Goal: Task Accomplishment & Management: Use online tool/utility

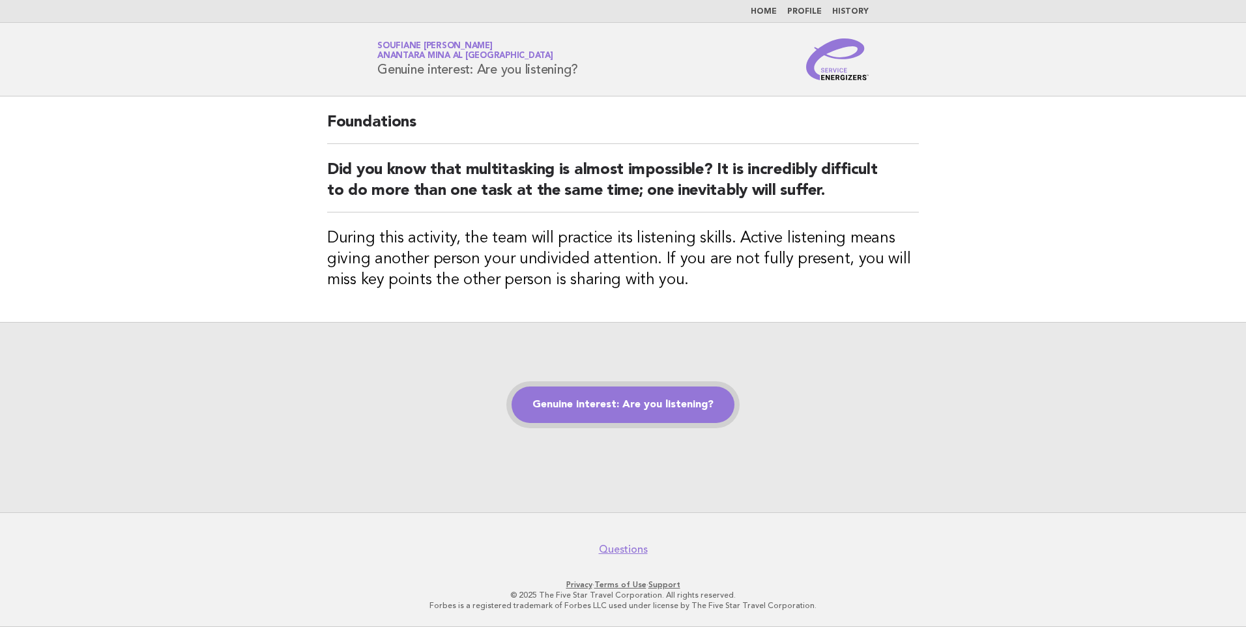
click at [611, 406] on link "Genuine interest: Are you listening?" at bounding box center [623, 404] width 223 height 36
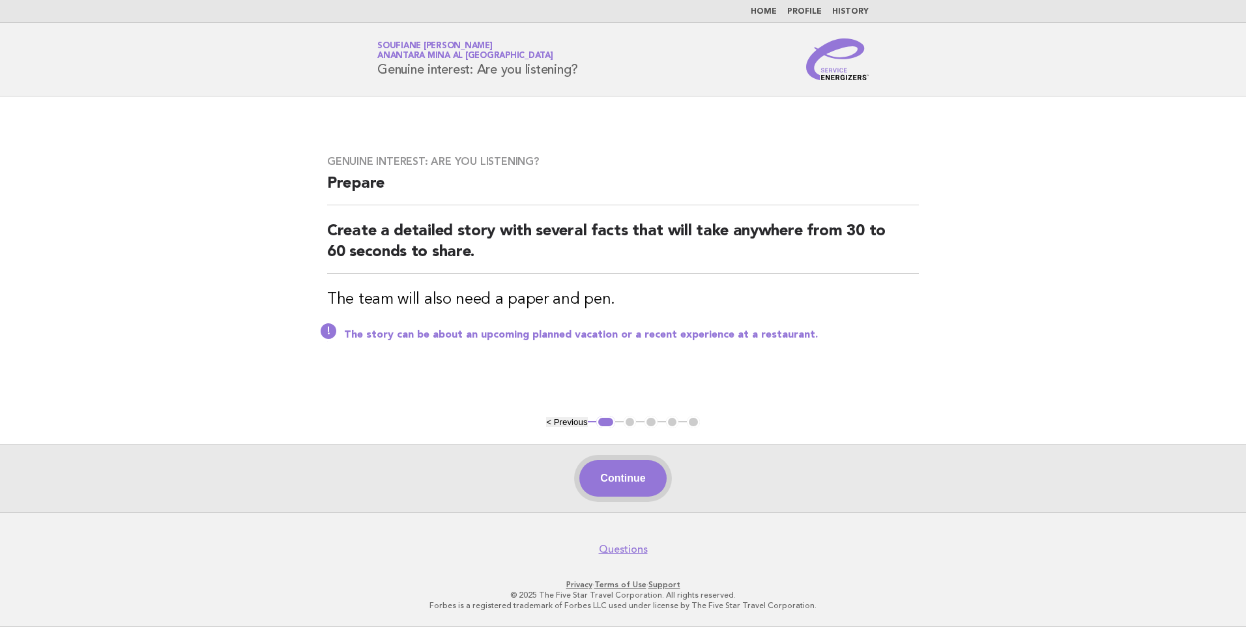
click at [605, 488] on button "Continue" at bounding box center [622, 478] width 87 height 36
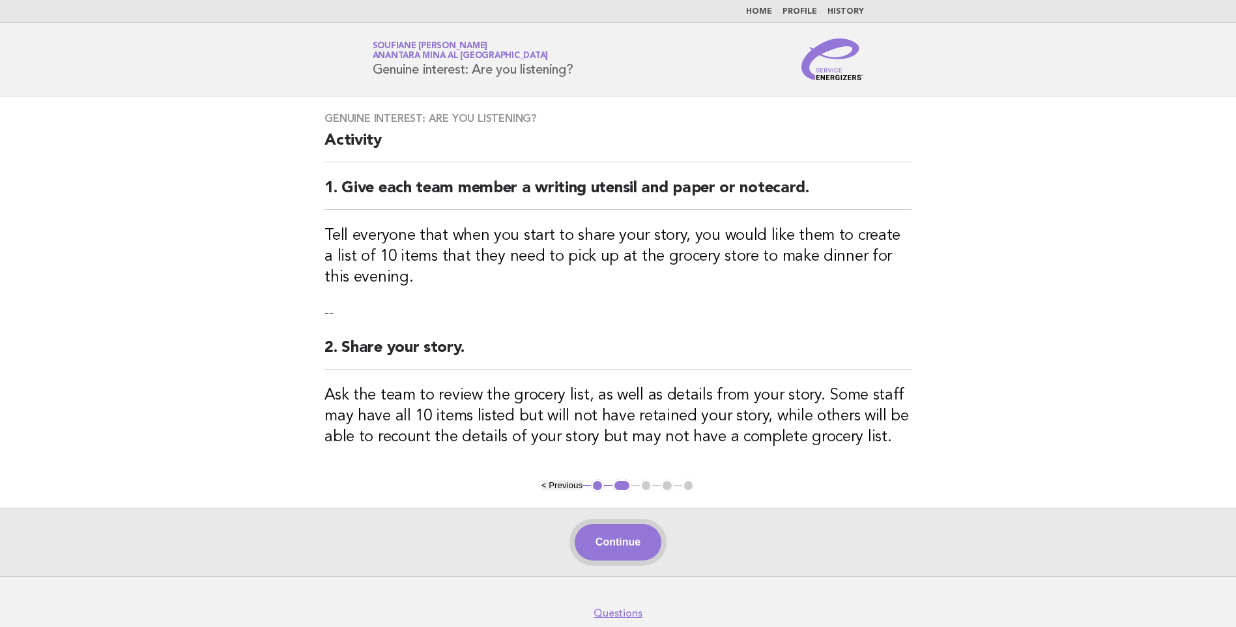
click at [624, 540] on button "Continue" at bounding box center [618, 542] width 87 height 36
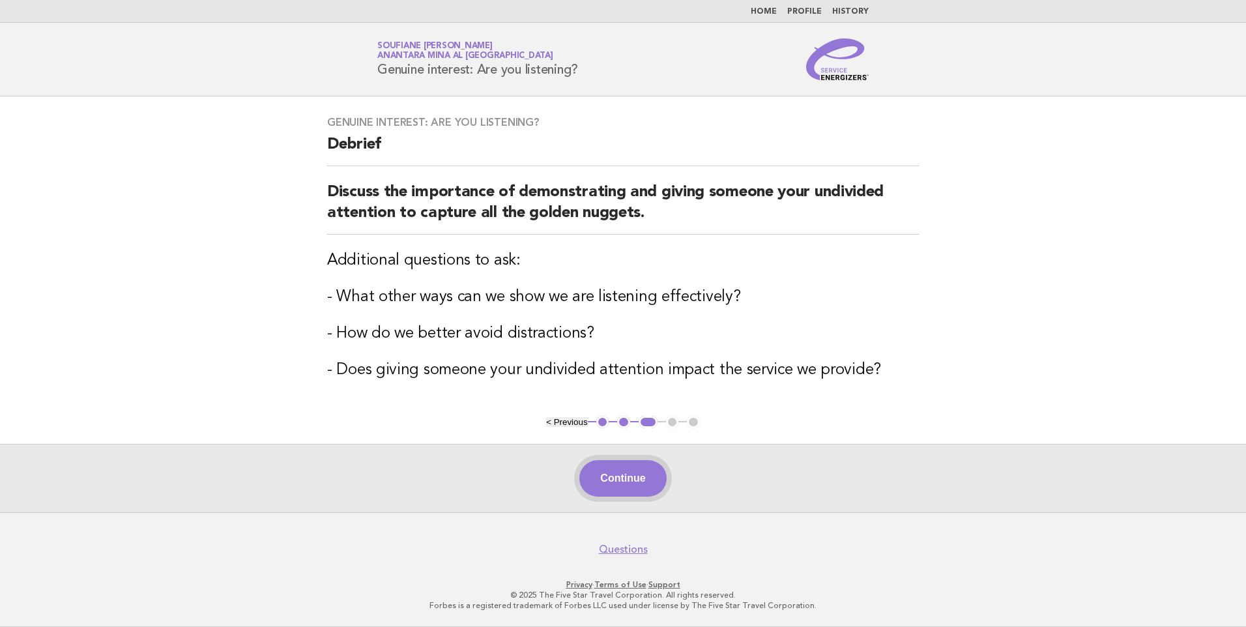
click at [612, 480] on button "Continue" at bounding box center [622, 478] width 87 height 36
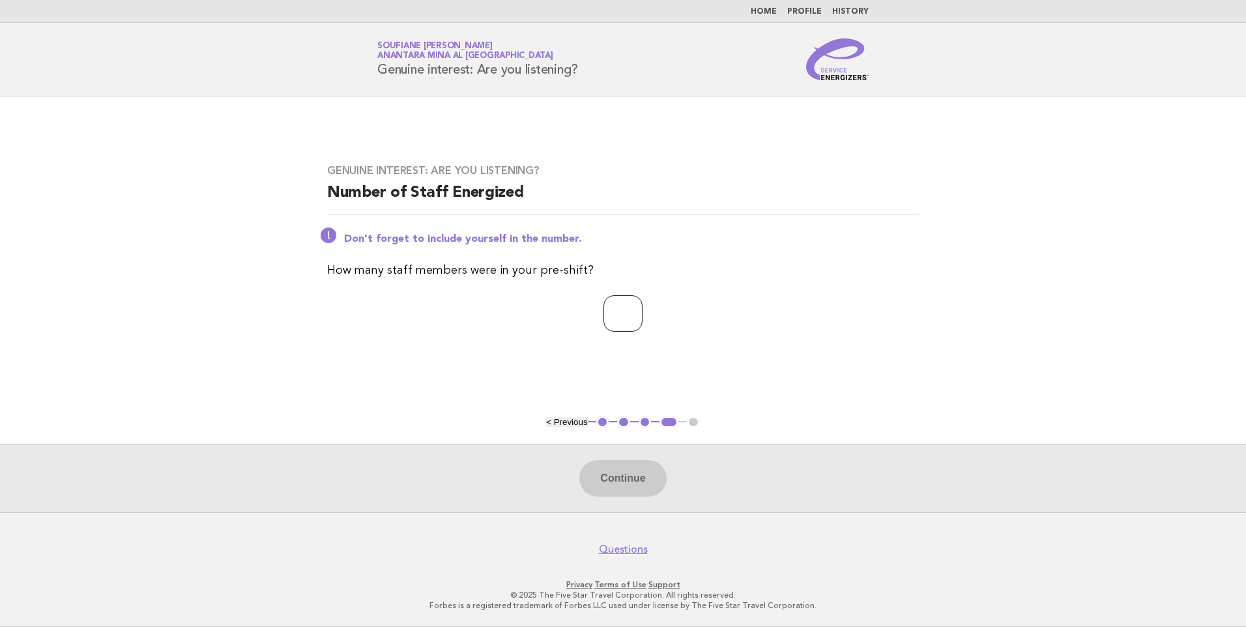
click at [617, 306] on input "number" at bounding box center [623, 313] width 39 height 36
type input "*"
click at [631, 474] on button "Continue" at bounding box center [622, 478] width 87 height 36
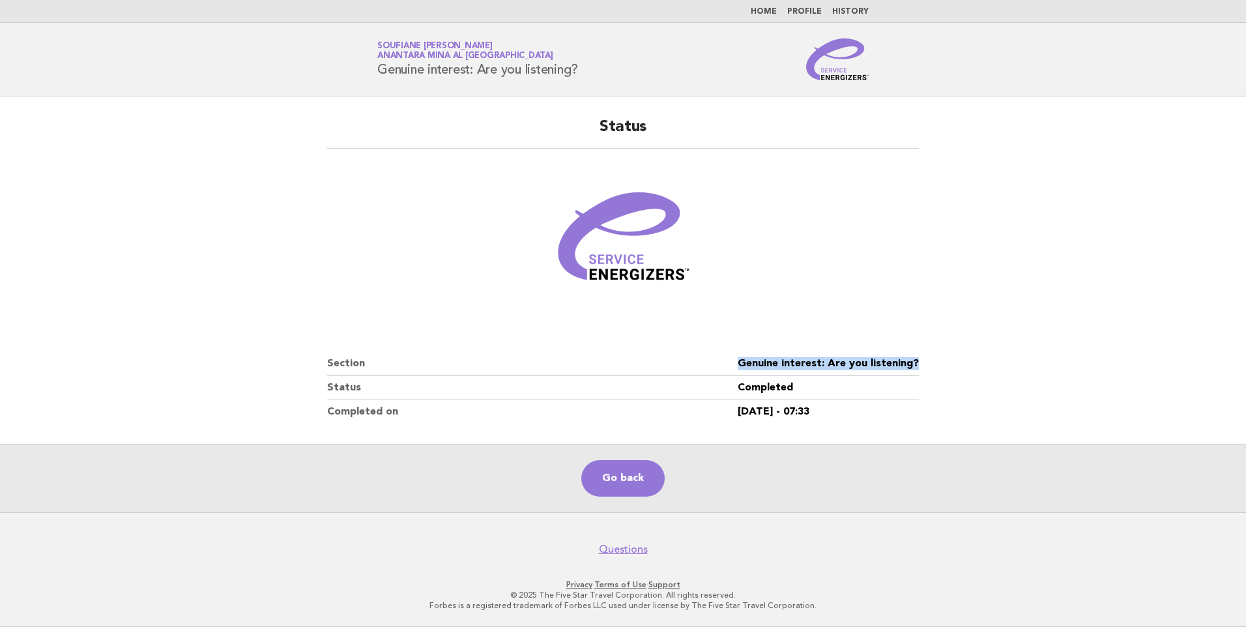
drag, startPoint x: 921, startPoint y: 362, endPoint x: 733, endPoint y: 361, distance: 188.4
click at [733, 361] on div "Status Section Genuine interest: Are you listening? Status Completed Completed …" at bounding box center [623, 270] width 623 height 338
copy dl "Genuine interest: Are you listening?"
